Goal: Find specific page/section: Find specific page/section

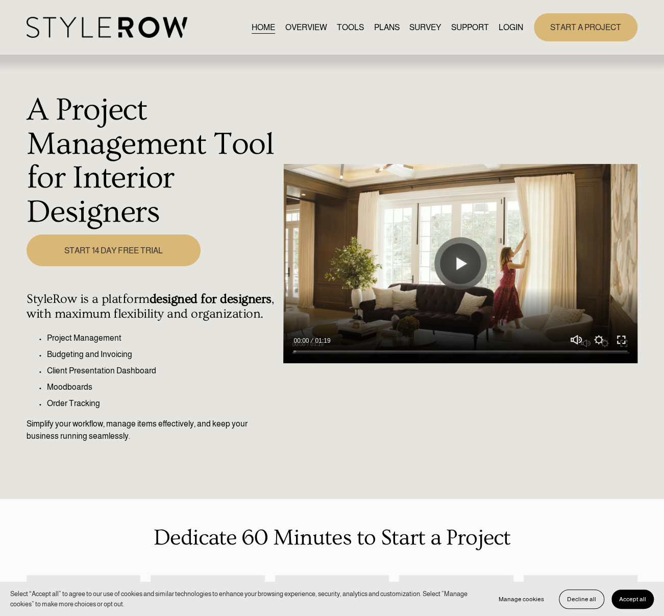
click at [500, 31] on link "LOGIN" at bounding box center [511, 27] width 25 height 14
click at [500, 26] on link "LOGIN" at bounding box center [511, 27] width 25 height 14
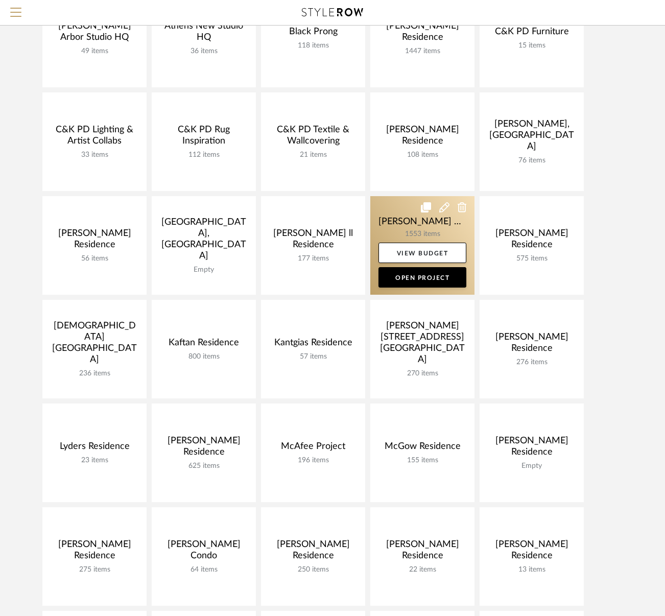
scroll to position [153, 0]
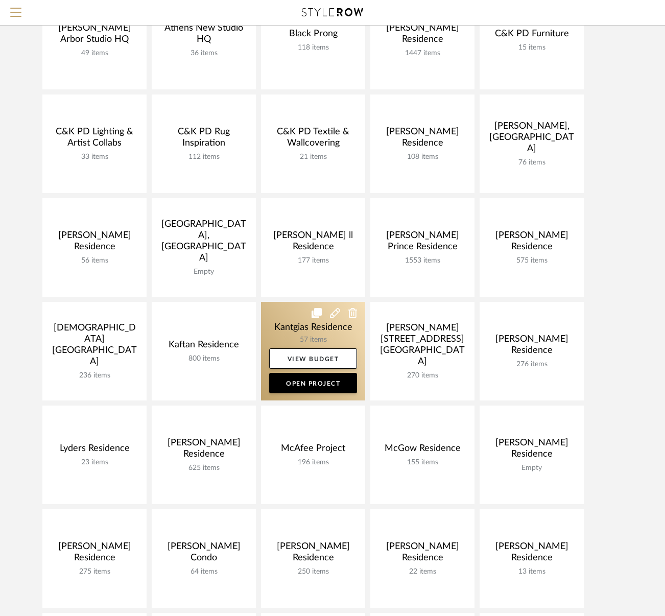
click at [295, 331] on link at bounding box center [313, 351] width 104 height 99
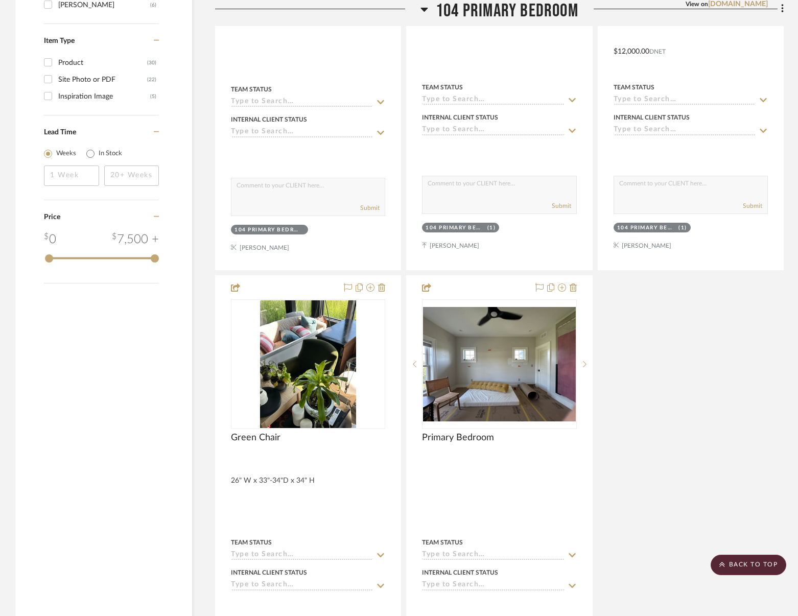
scroll to position [1328, 0]
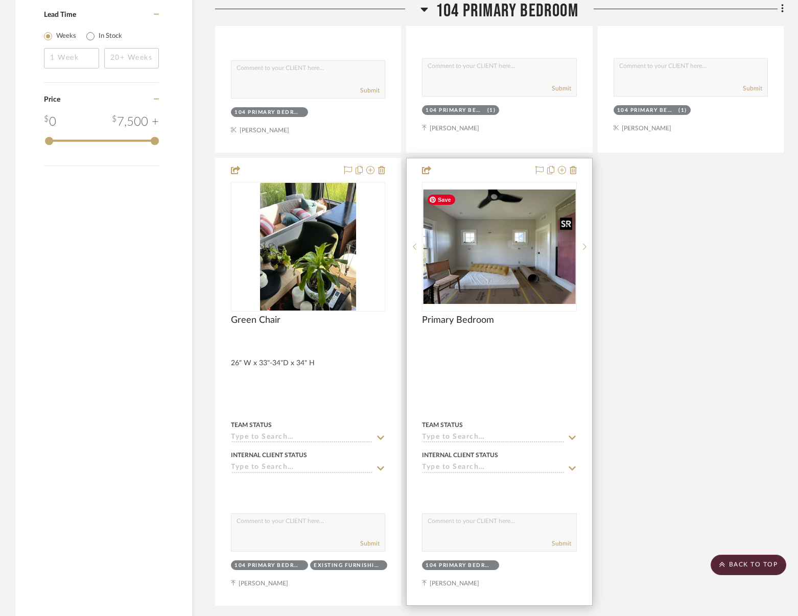
click at [0, 0] on img at bounding box center [0, 0] width 0 height 0
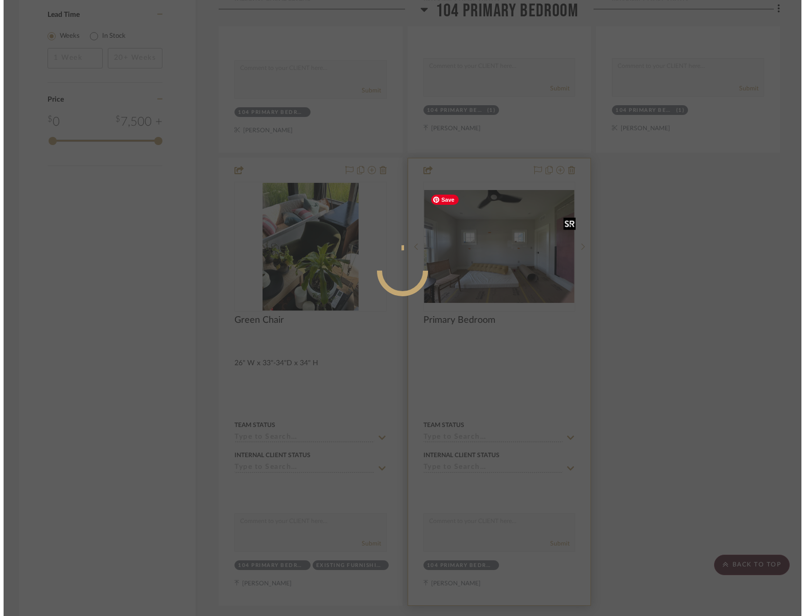
scroll to position [0, 0]
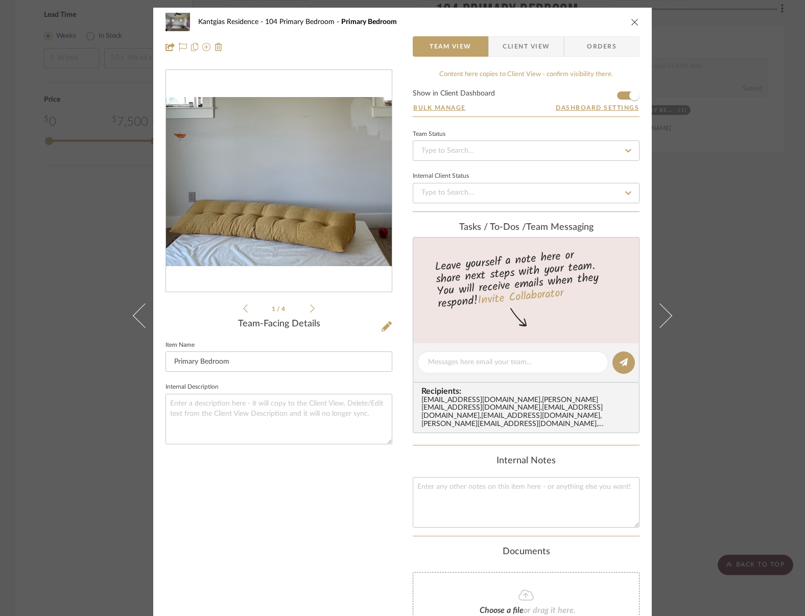
click at [263, 200] on img "0" at bounding box center [279, 181] width 226 height 169
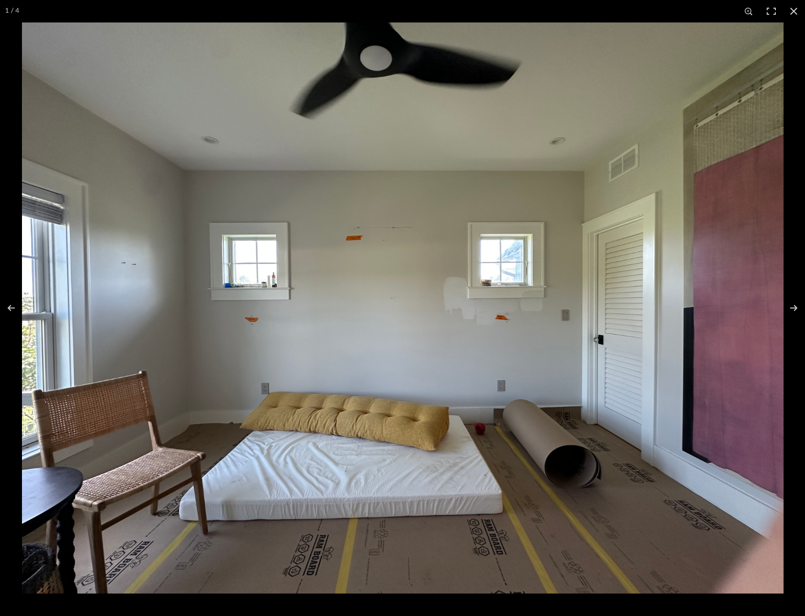
click at [205, 429] on img at bounding box center [402, 307] width 761 height 571
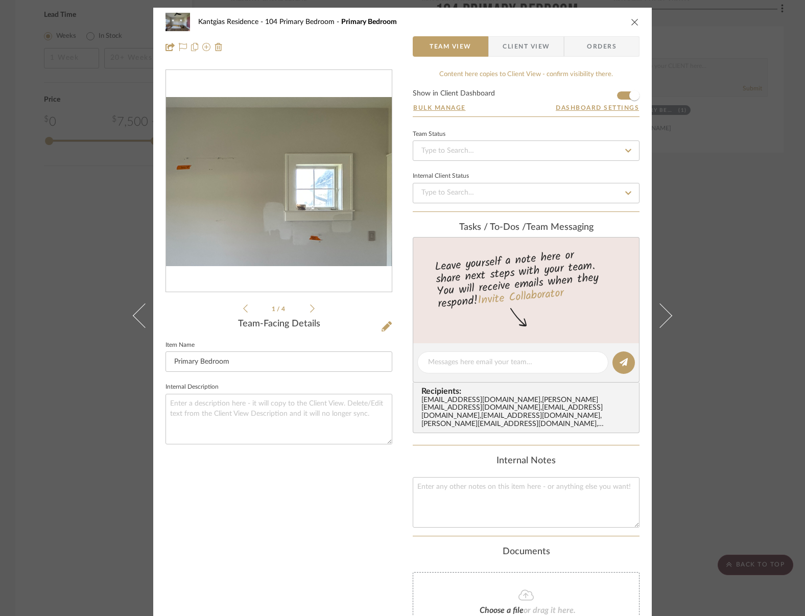
click at [294, 165] on img "0" at bounding box center [279, 181] width 226 height 169
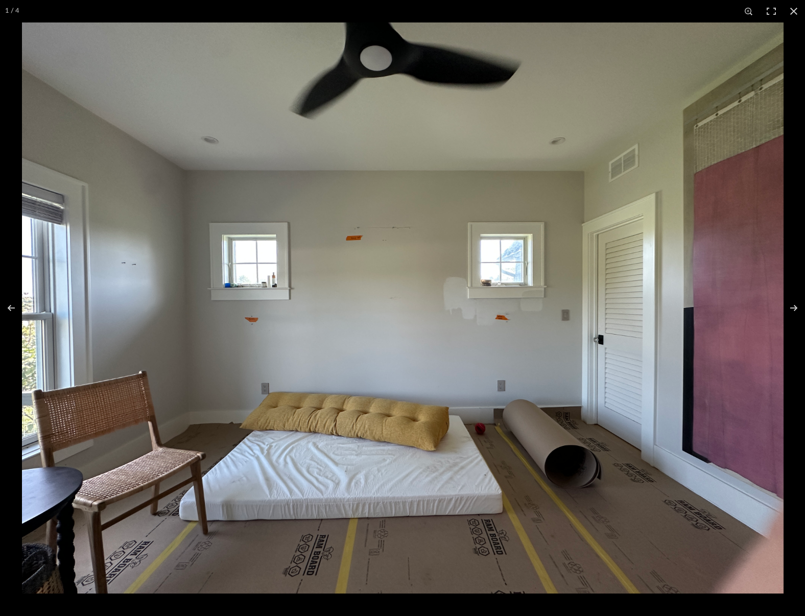
click at [223, 345] on img at bounding box center [402, 307] width 761 height 571
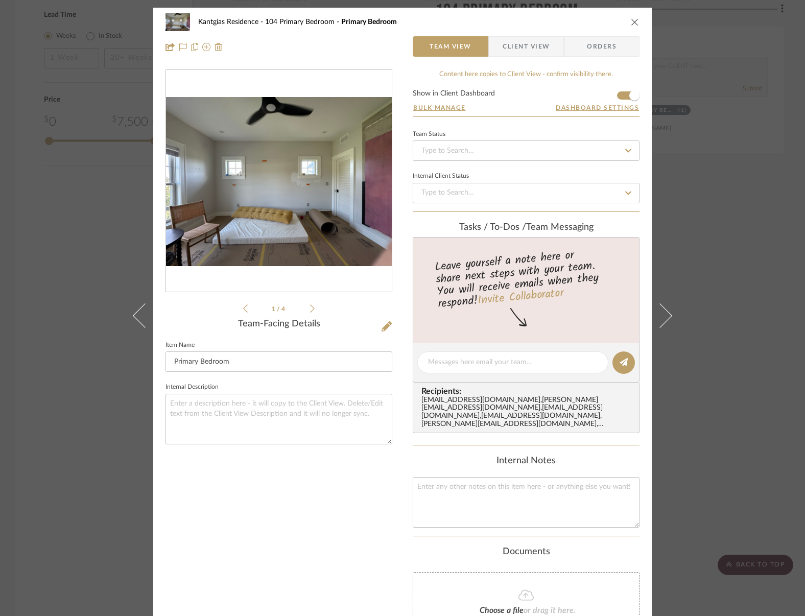
click at [319, 153] on img "0" at bounding box center [279, 181] width 226 height 169
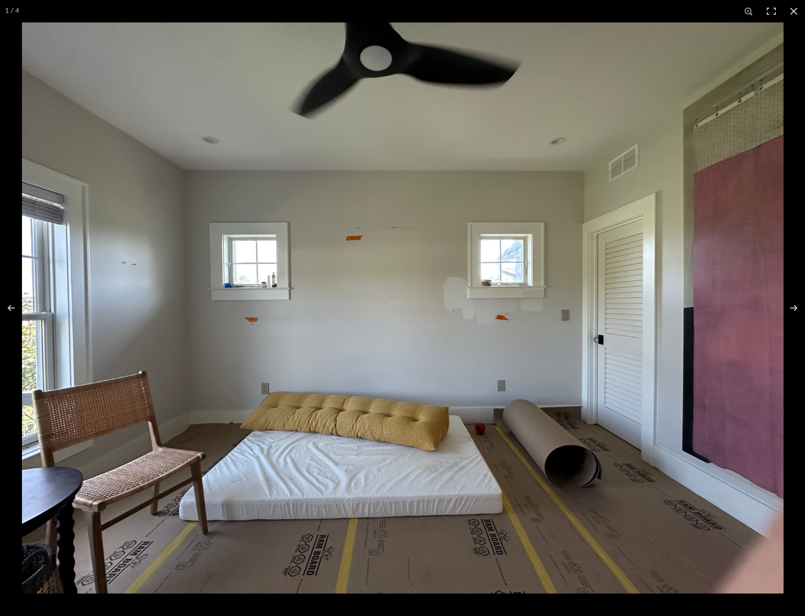
click at [143, 349] on img at bounding box center [402, 307] width 761 height 571
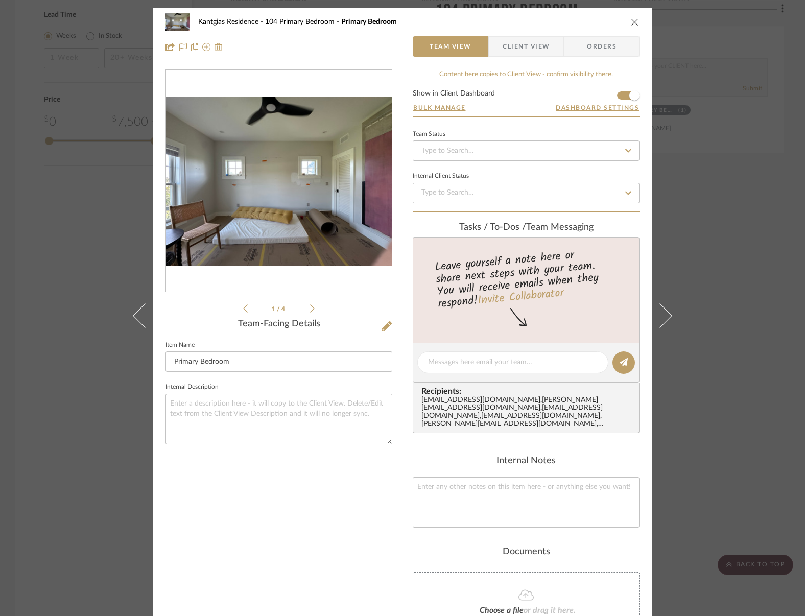
click at [285, 184] on img "0" at bounding box center [279, 181] width 226 height 169
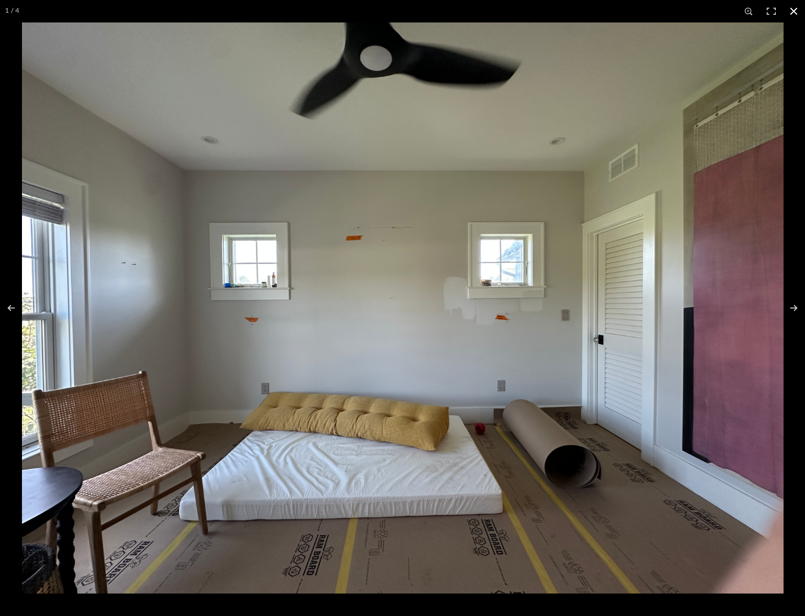
click at [219, 19] on div "1 / 4" at bounding box center [402, 11] width 805 height 22
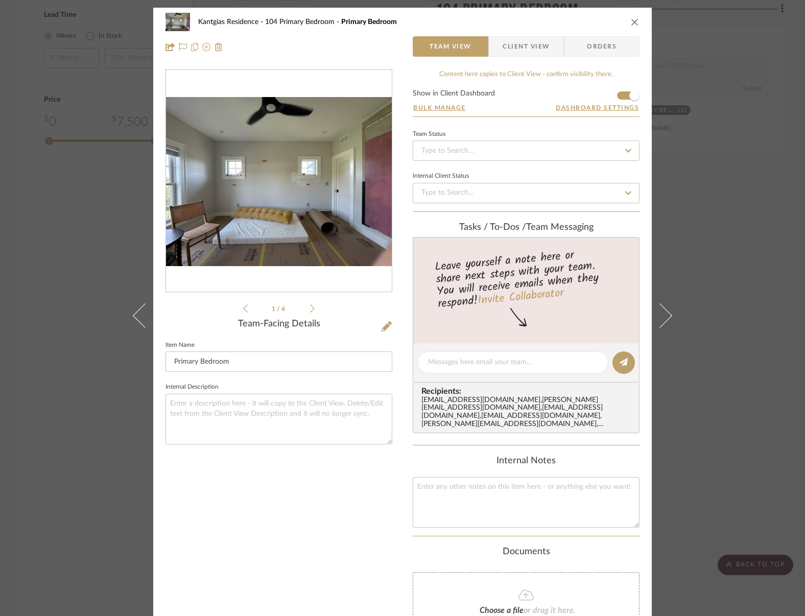
click at [632, 14] on div "Kantgias Residence 104 Primary Bedroom Primary Bedroom" at bounding box center [402, 22] width 474 height 20
click at [631, 23] on icon "close" at bounding box center [635, 22] width 8 height 8
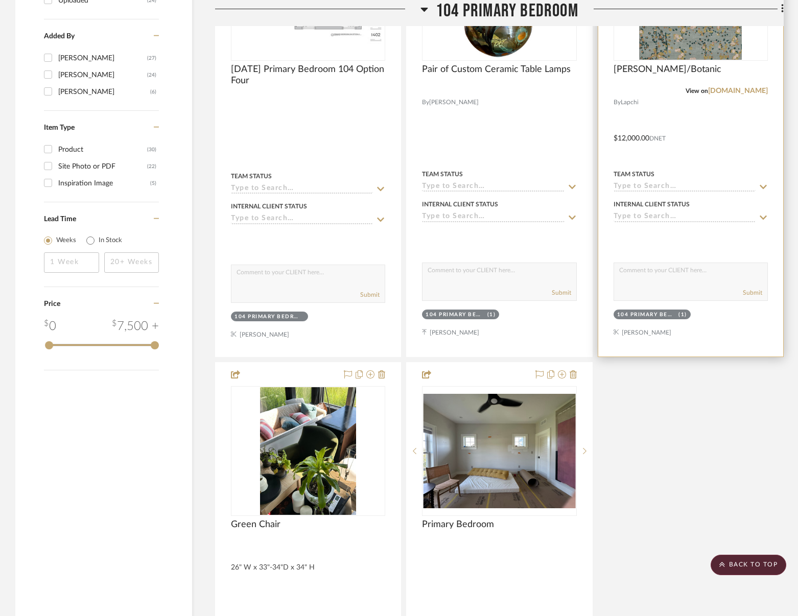
scroll to position [919, 0]
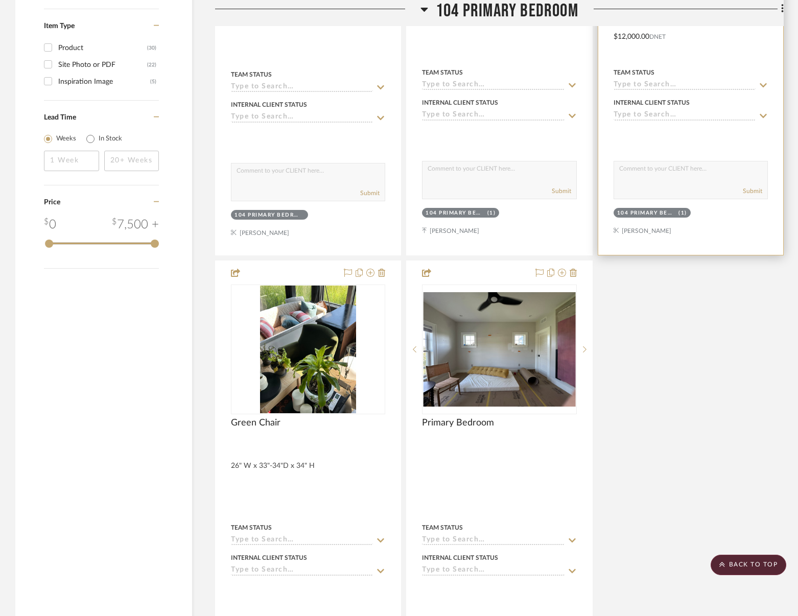
scroll to position [1225, 0]
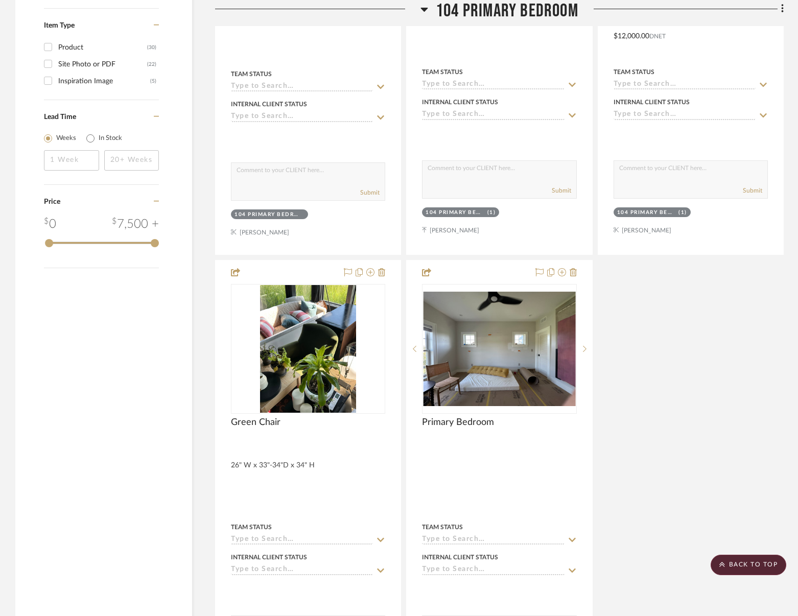
drag, startPoint x: 199, startPoint y: 11, endPoint x: 208, endPoint y: 8, distance: 9.7
click at [199, 11] on aside "Filter by keyword, category or name prior to exporting to Excel or Bulk Actions…" at bounding box center [115, 408] width 200 height 2919
